Goal: Task Accomplishment & Management: Use online tool/utility

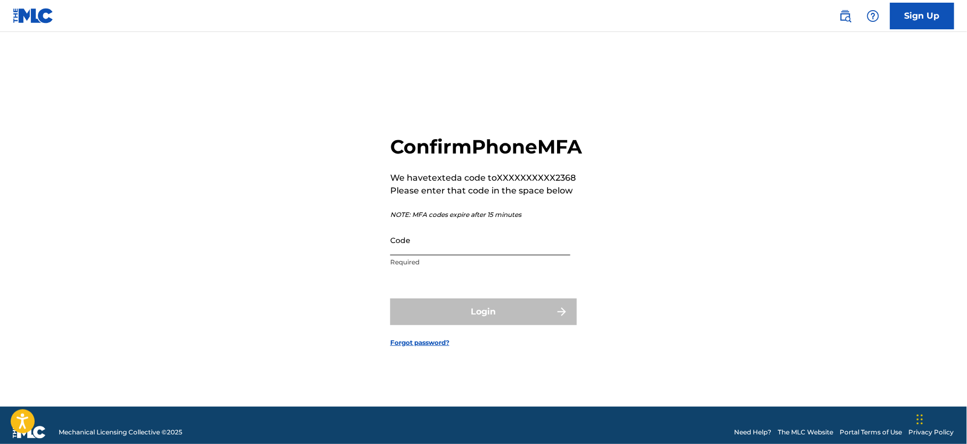
click at [428, 249] on input "Code" at bounding box center [480, 240] width 180 height 30
type input "e"
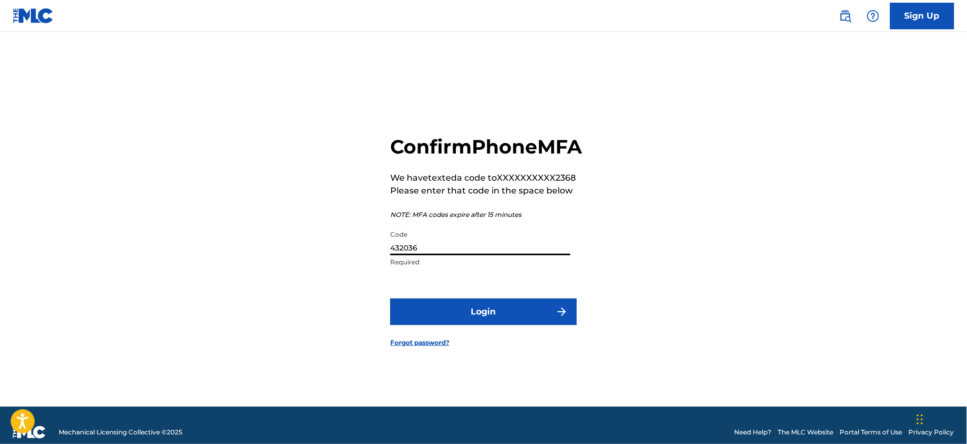
type input "432036"
click at [390, 298] on button "Login" at bounding box center [483, 311] width 186 height 27
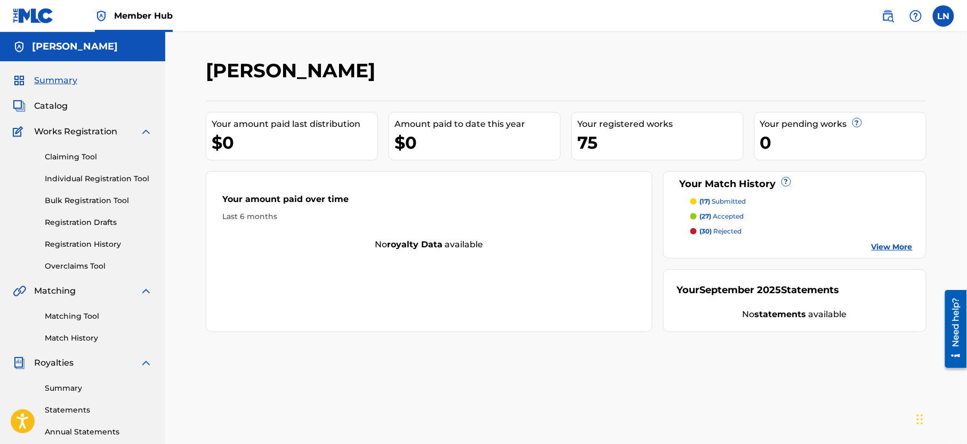
click at [720, 218] on p "(27) accepted" at bounding box center [722, 217] width 44 height 10
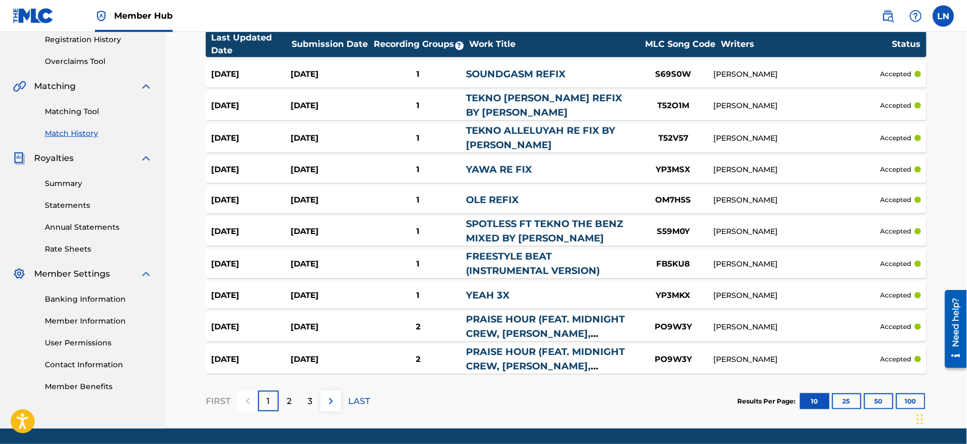
scroll to position [241, 0]
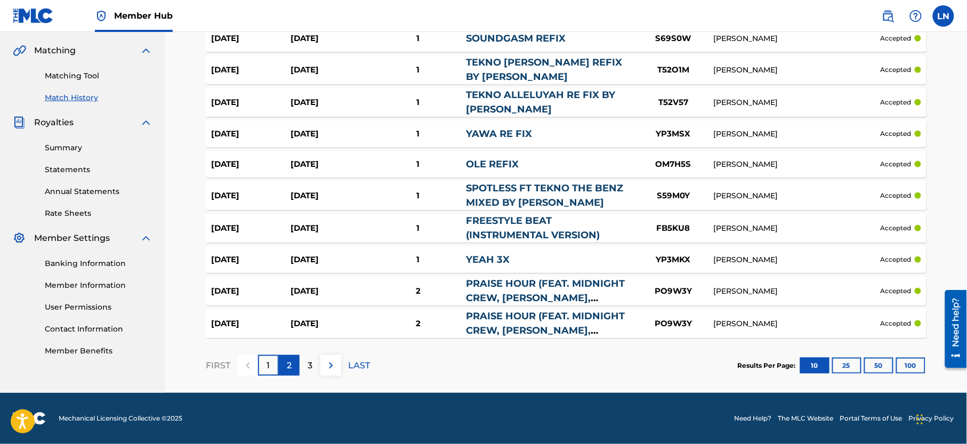
click at [282, 371] on div "2" at bounding box center [289, 365] width 21 height 21
click at [312, 371] on p "3" at bounding box center [309, 365] width 5 height 13
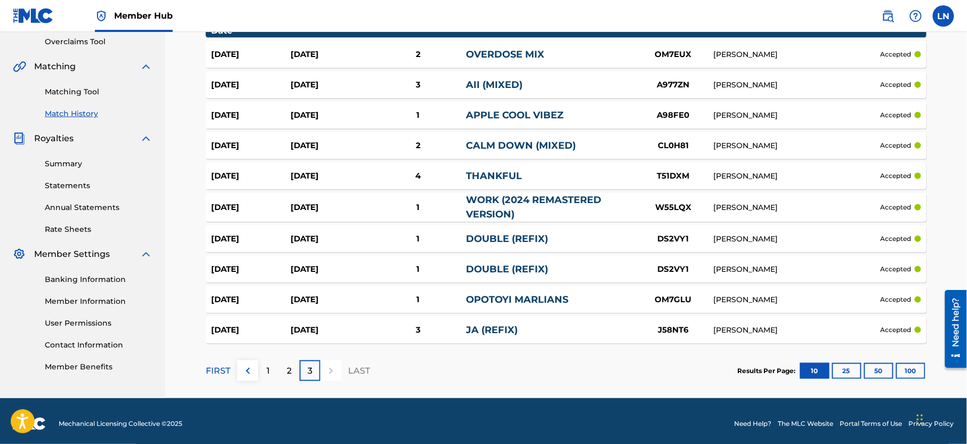
scroll to position [230, 0]
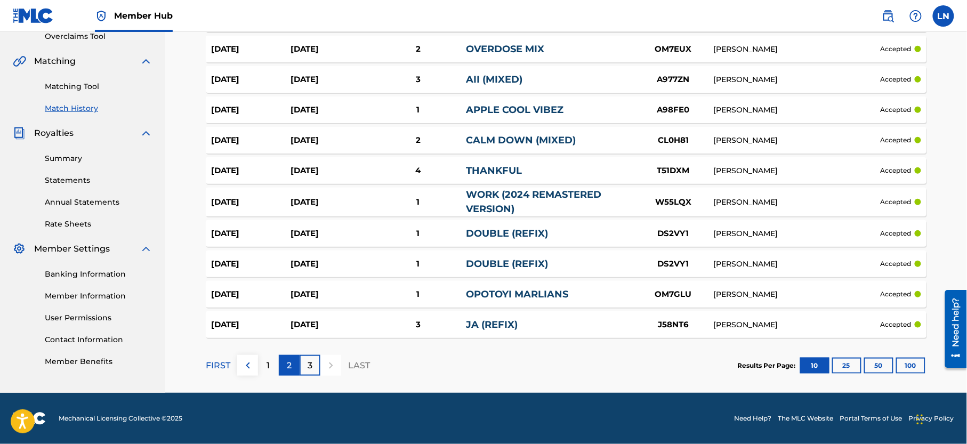
click at [281, 356] on div "2" at bounding box center [289, 365] width 21 height 21
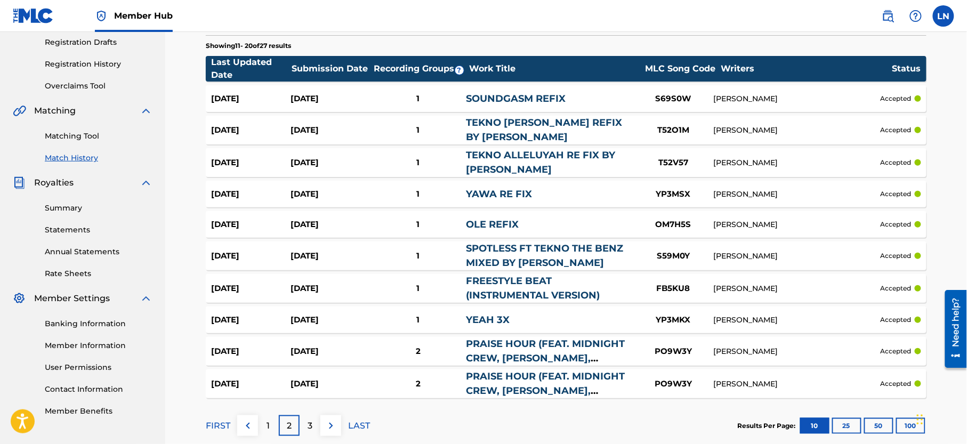
scroll to position [156, 0]
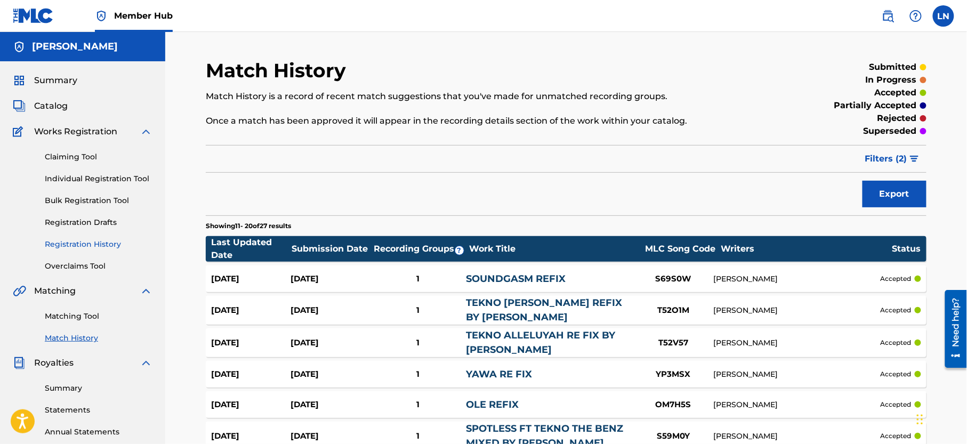
click at [93, 250] on link "Registration History" at bounding box center [99, 244] width 108 height 11
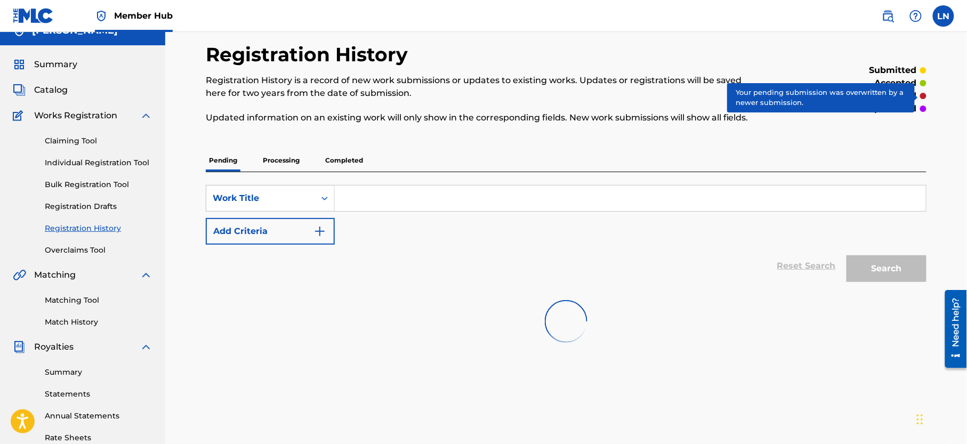
scroll to position [15, 0]
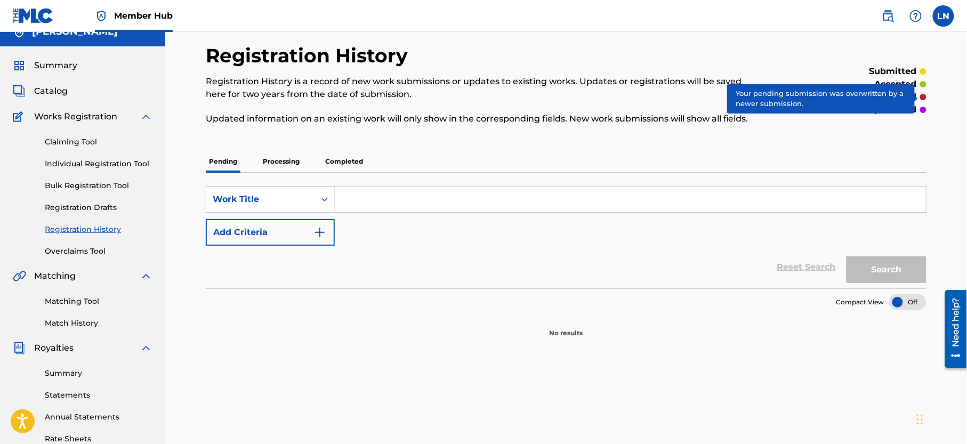
click at [289, 167] on p "Processing" at bounding box center [280, 161] width 43 height 22
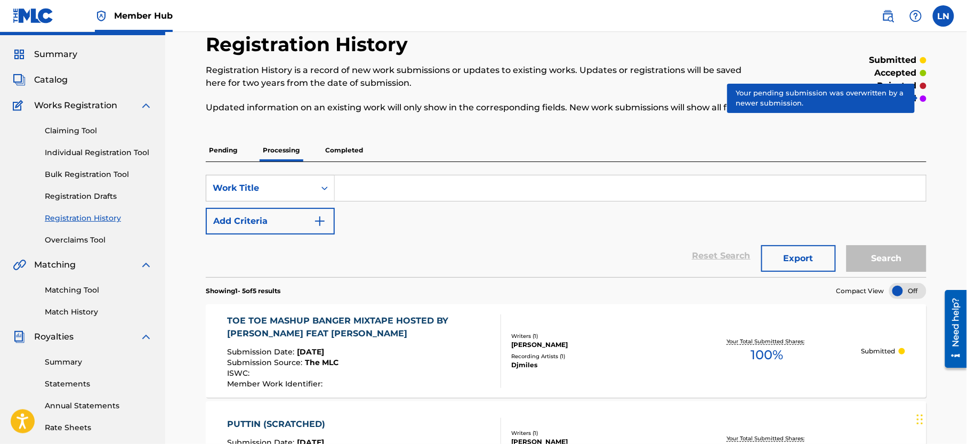
scroll to position [22, 0]
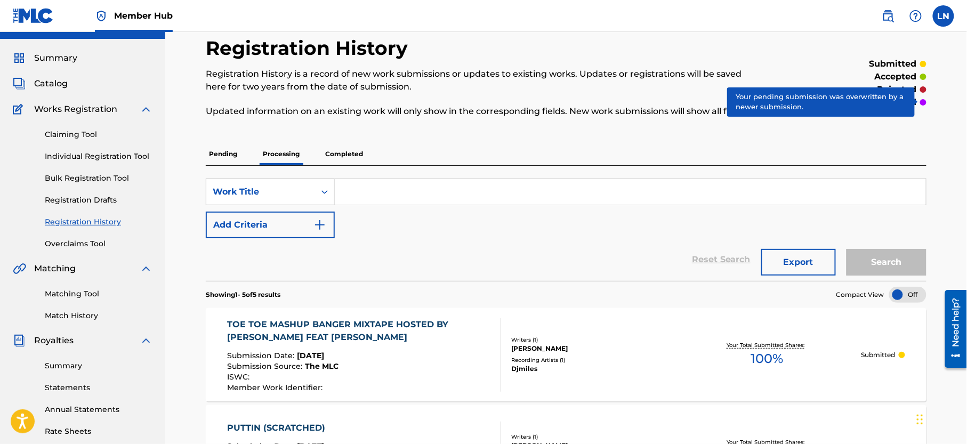
click at [354, 158] on p "Completed" at bounding box center [344, 154] width 44 height 22
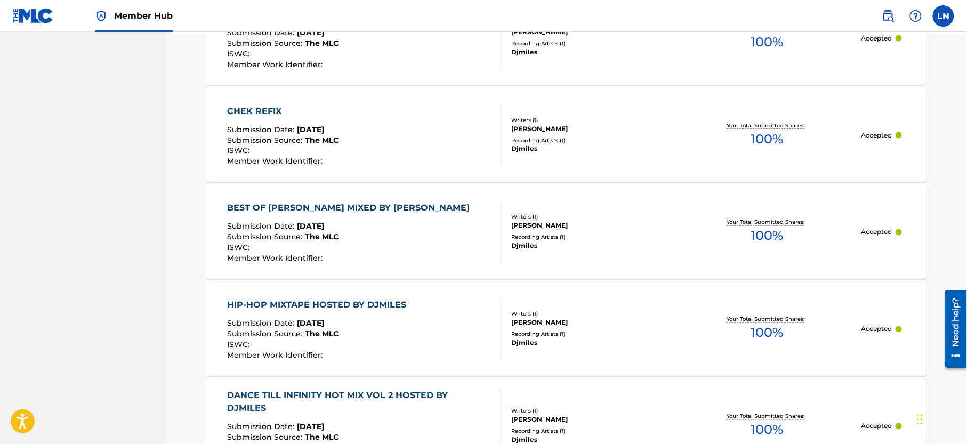
scroll to position [586, 0]
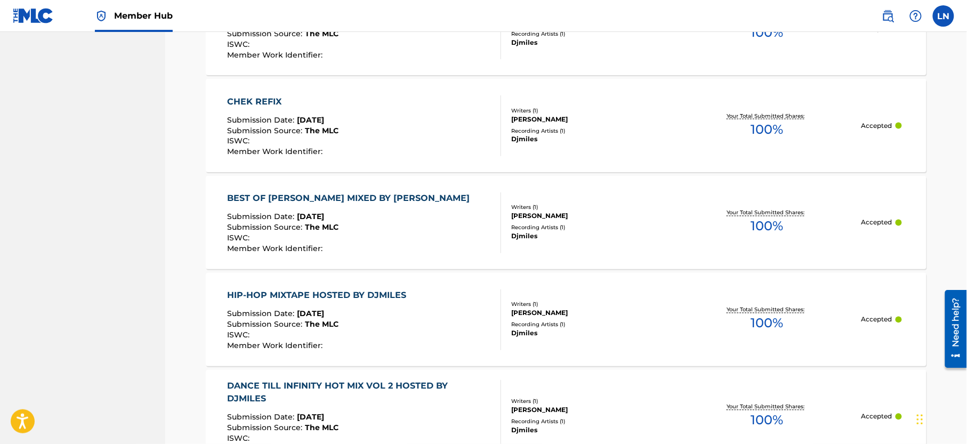
click at [376, 200] on div "BEST OF [PERSON_NAME] MIXED BY [PERSON_NAME]" at bounding box center [352, 198] width 248 height 13
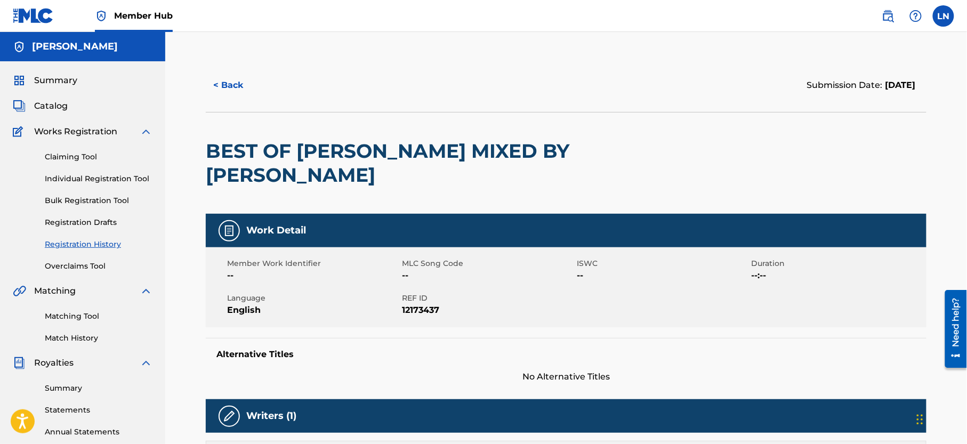
click at [347, 147] on h2 "BEST OF [PERSON_NAME] MIXED BY [PERSON_NAME]" at bounding box center [422, 163] width 432 height 48
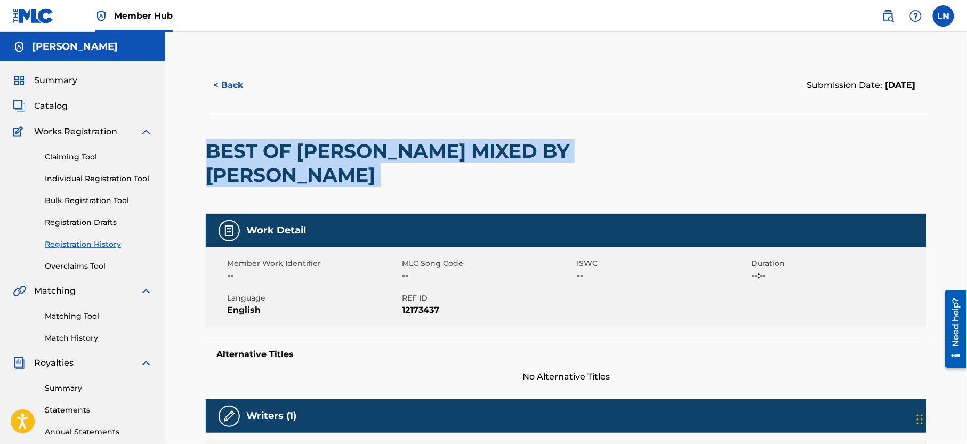
click at [347, 147] on h2 "BEST OF [PERSON_NAME] MIXED BY [PERSON_NAME]" at bounding box center [422, 163] width 432 height 48
copy div "BEST OF [PERSON_NAME] MIXED BY [PERSON_NAME]"
click at [90, 322] on link "Matching Tool" at bounding box center [99, 316] width 108 height 11
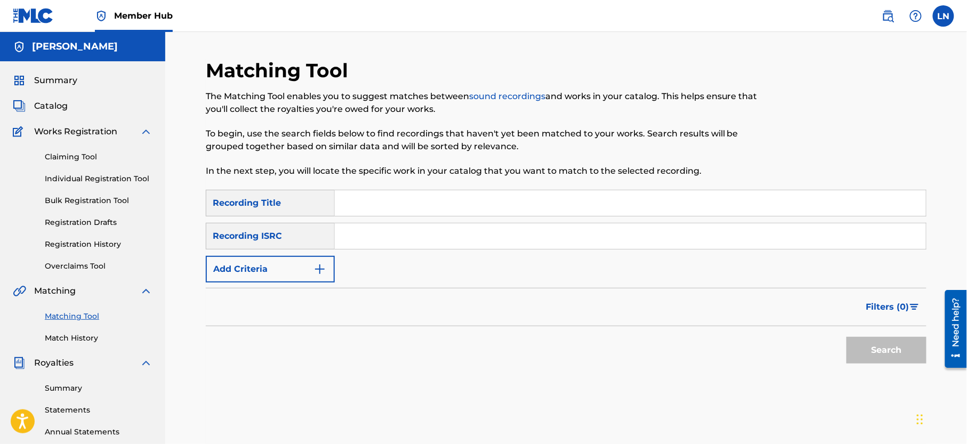
click at [388, 209] on input "Search Form" at bounding box center [630, 203] width 591 height 26
paste input "BEST OF [PERSON_NAME] MIXED BY [PERSON_NAME]"
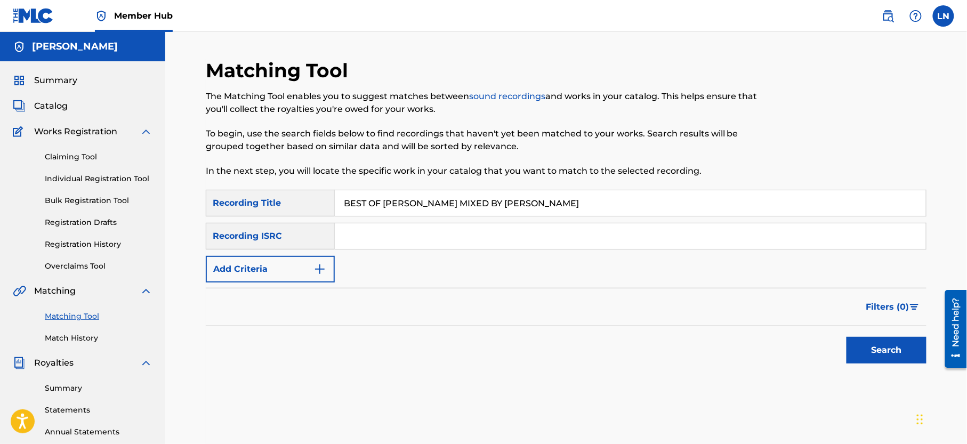
type input "BEST OF [PERSON_NAME] MIXED BY [PERSON_NAME]"
click at [846, 337] on button "Search" at bounding box center [886, 350] width 80 height 27
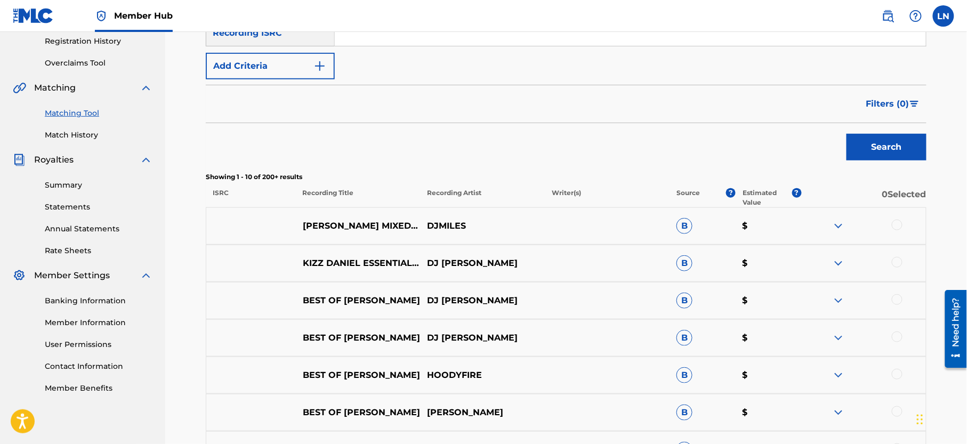
scroll to position [210, 0]
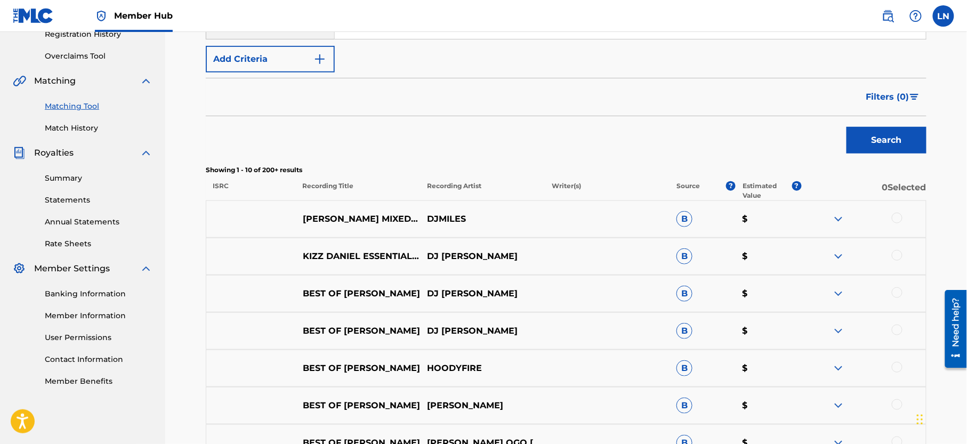
click at [896, 222] on div at bounding box center [896, 218] width 11 height 11
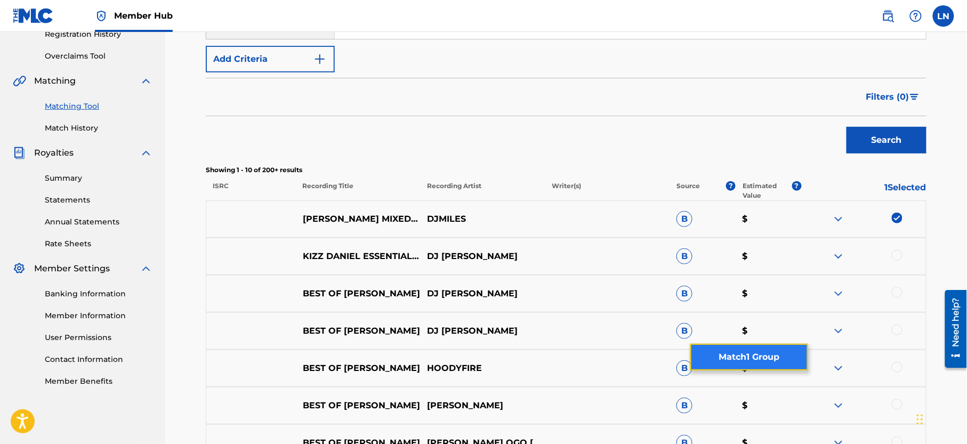
click at [712, 363] on button "Match 1 Group" at bounding box center [749, 357] width 118 height 27
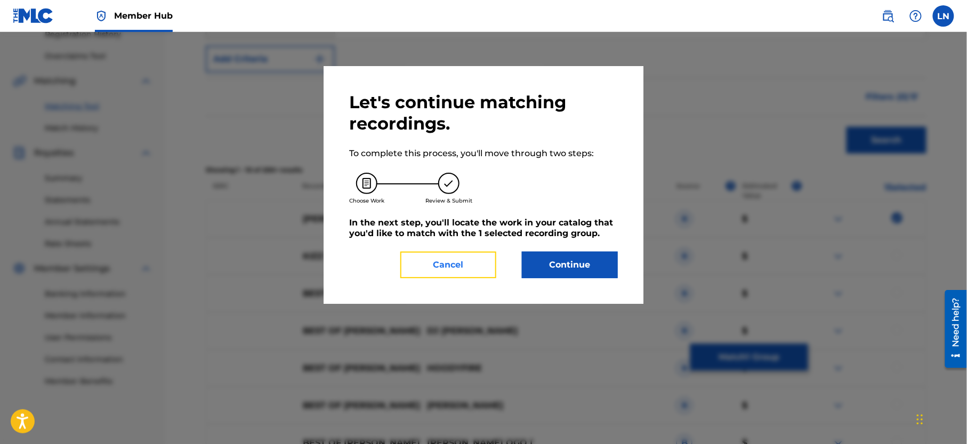
click at [484, 275] on button "Cancel" at bounding box center [448, 265] width 96 height 27
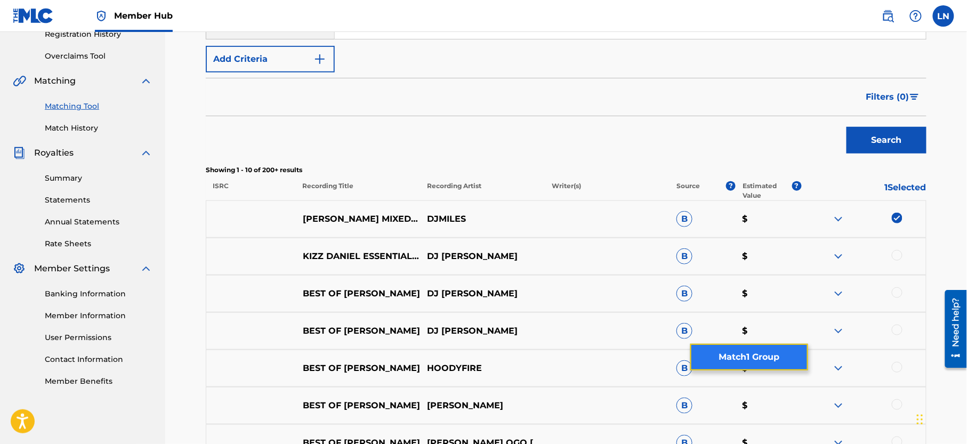
click at [750, 356] on button "Match 1 Group" at bounding box center [749, 357] width 118 height 27
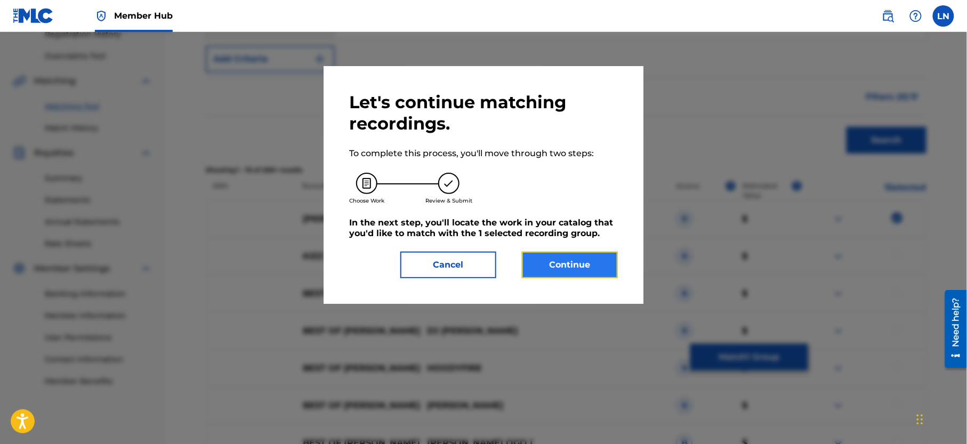
click at [585, 254] on button "Continue" at bounding box center [570, 265] width 96 height 27
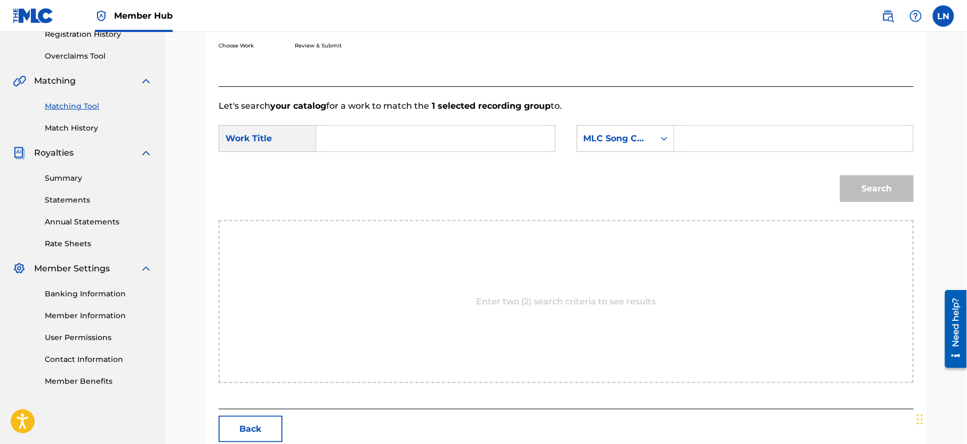
click at [482, 140] on input "Search Form" at bounding box center [435, 139] width 221 height 26
paste input "BEST OF [PERSON_NAME] MIXED BY [PERSON_NAME]"
type input "BEST OF [PERSON_NAME] MIXED BY [PERSON_NAME]"
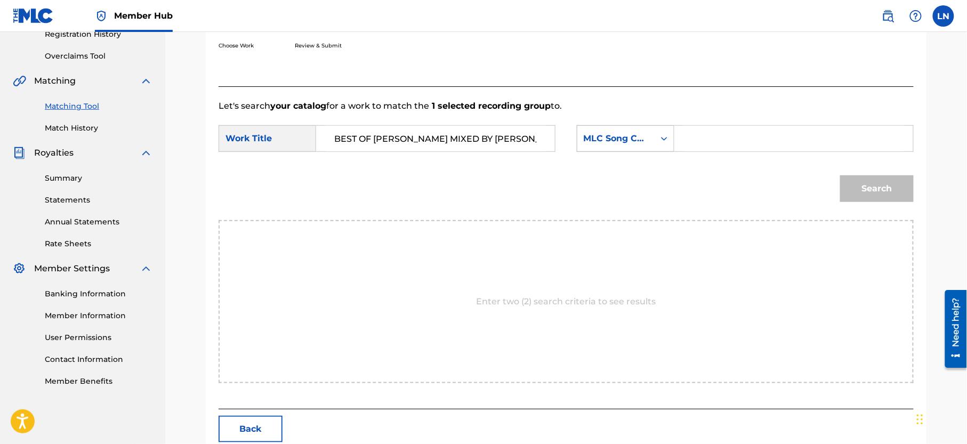
click at [618, 139] on div "MLC Song Code" at bounding box center [615, 138] width 64 height 13
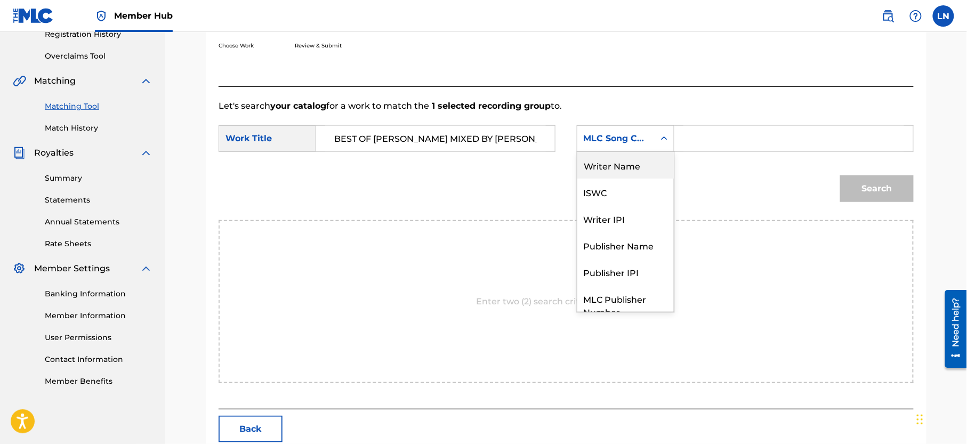
click at [631, 173] on div "Writer Name" at bounding box center [625, 165] width 96 height 27
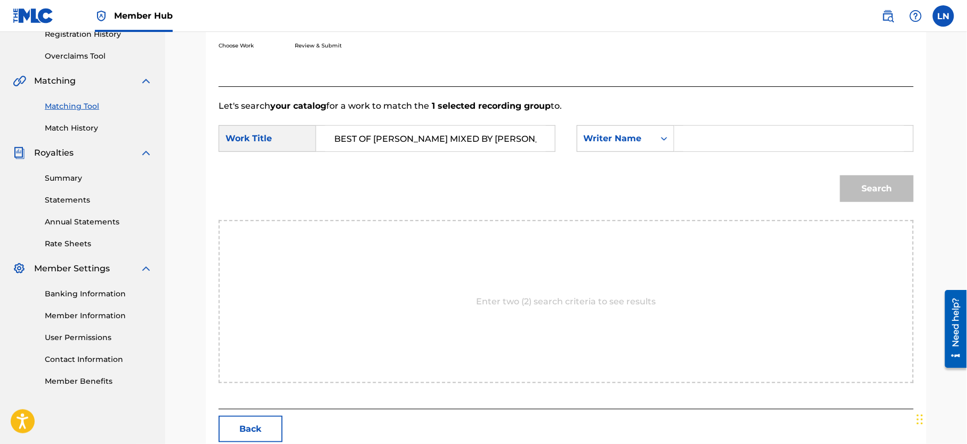
click at [702, 140] on input "Search Form" at bounding box center [793, 139] width 221 height 26
type input "[PERSON_NAME]"
click at [840, 175] on button "Search" at bounding box center [877, 188] width 74 height 27
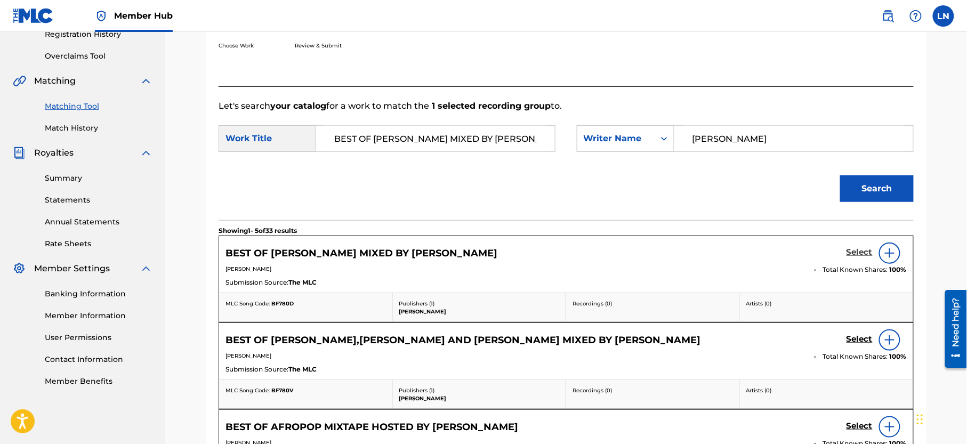
click at [860, 252] on h5 "Select" at bounding box center [859, 252] width 26 height 10
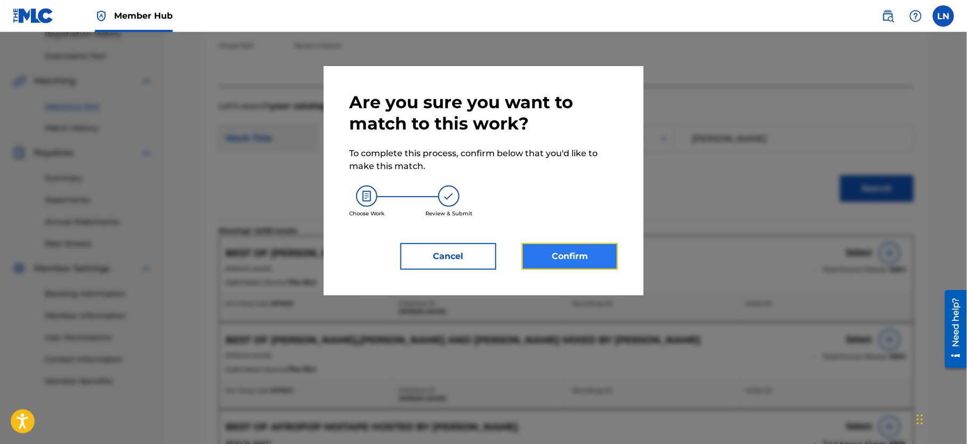
click at [579, 246] on button "Confirm" at bounding box center [570, 256] width 96 height 27
